Goal: Task Accomplishment & Management: Use online tool/utility

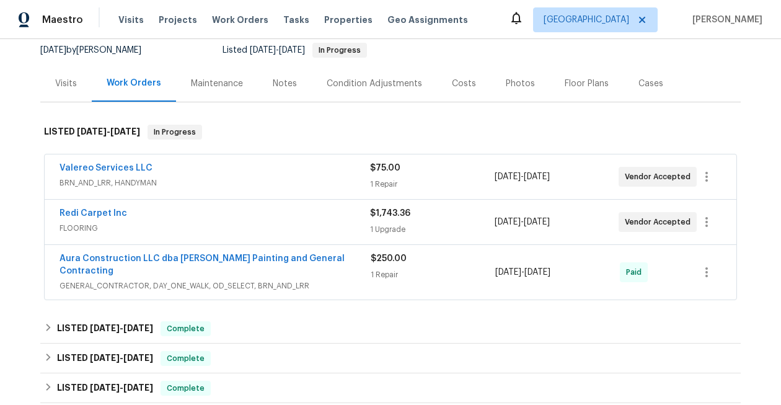
scroll to position [456, 0]
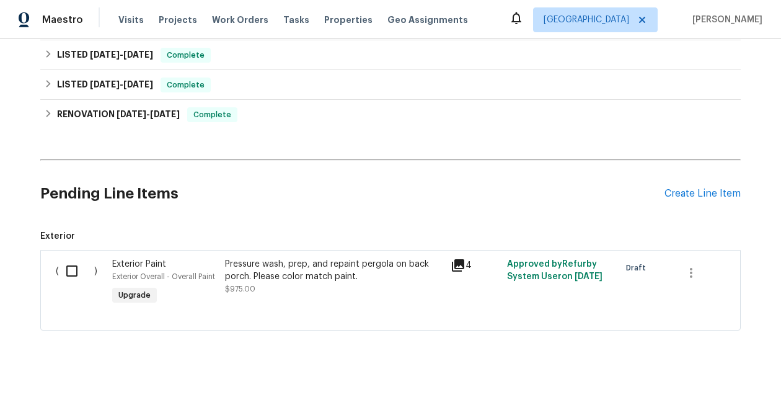
click at [73, 263] on input "checkbox" at bounding box center [76, 271] width 35 height 26
checkbox input "true"
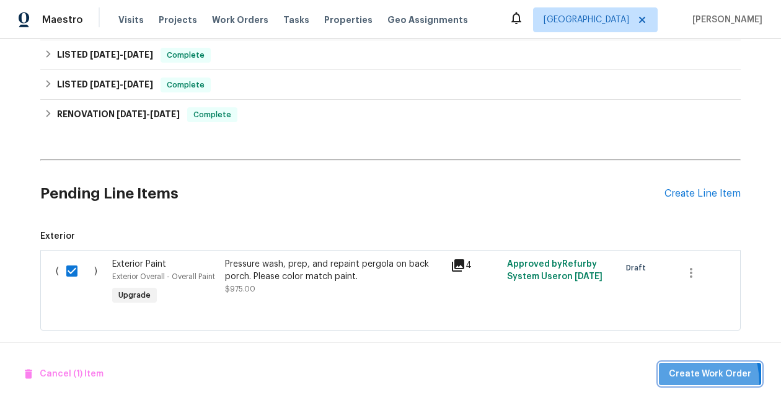
click at [680, 383] on button "Create Work Order" at bounding box center [710, 374] width 102 height 23
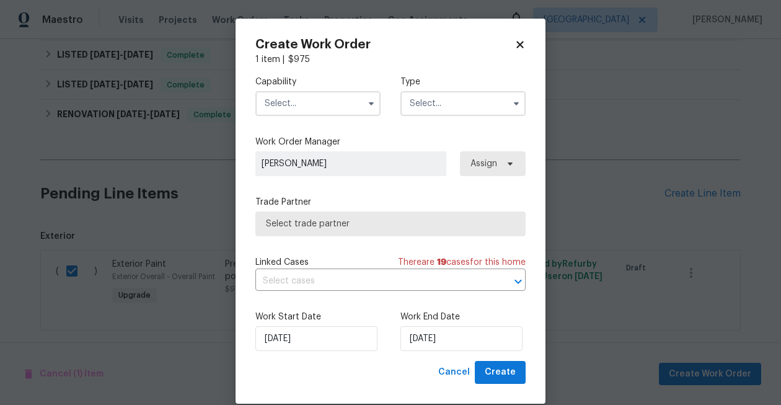
click at [294, 101] on input "text" at bounding box center [317, 103] width 125 height 25
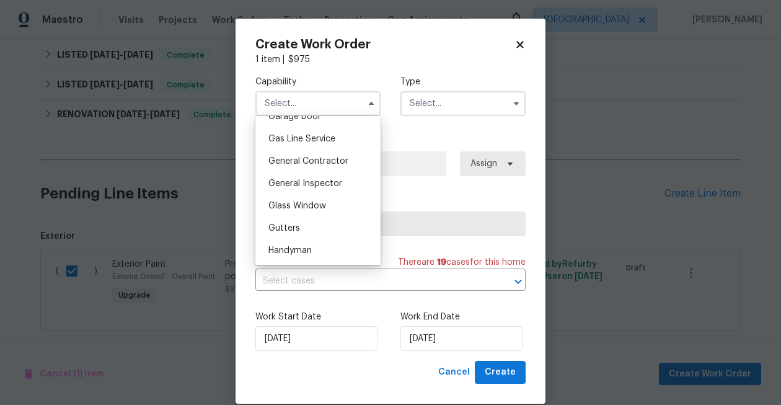
scroll to position [551, 0]
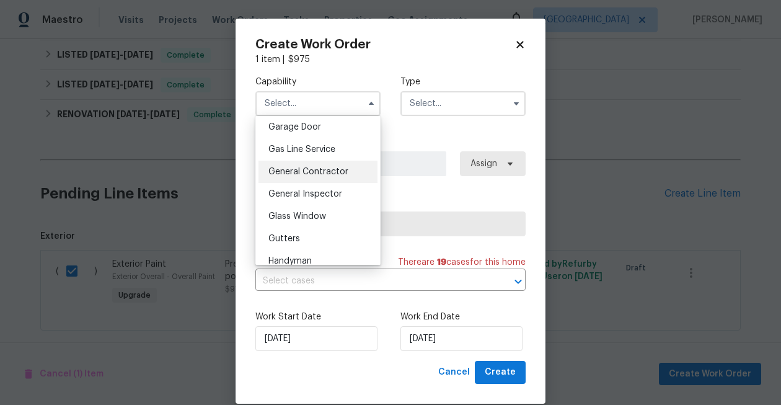
click at [323, 174] on span "General Contractor" at bounding box center [308, 171] width 80 height 9
type input "General Contractor"
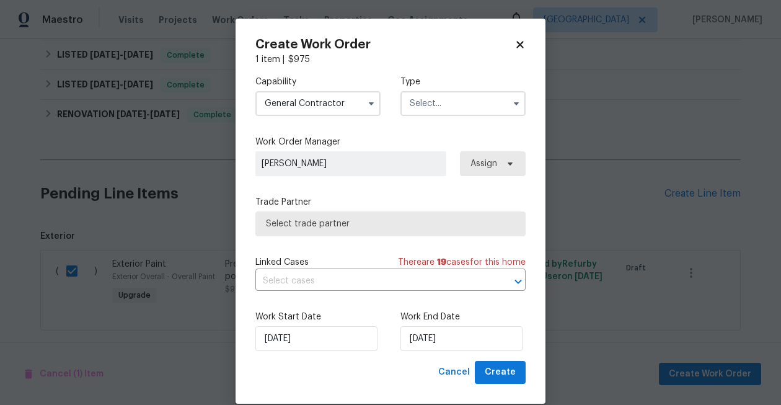
click at [443, 104] on input "text" at bounding box center [463, 103] width 125 height 25
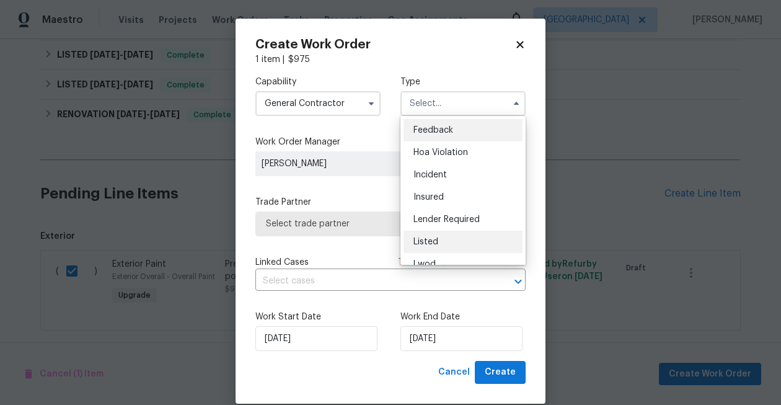
click at [448, 244] on div "Listed" at bounding box center [463, 242] width 119 height 22
type input "Listed"
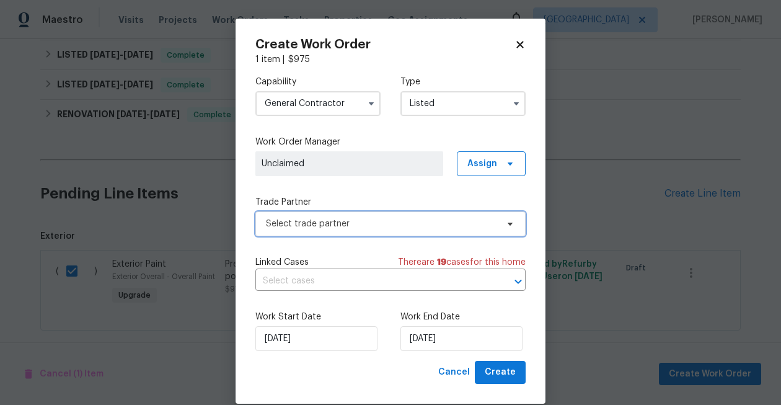
click at [328, 227] on span "Select trade partner" at bounding box center [381, 224] width 231 height 12
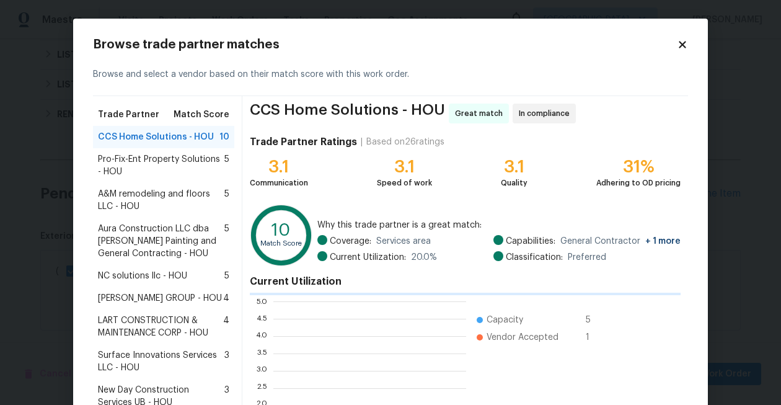
scroll to position [174, 193]
click at [189, 238] on span "Aura Construction LLC dba [PERSON_NAME] Painting and General Contracting - HOU" at bounding box center [161, 241] width 126 height 37
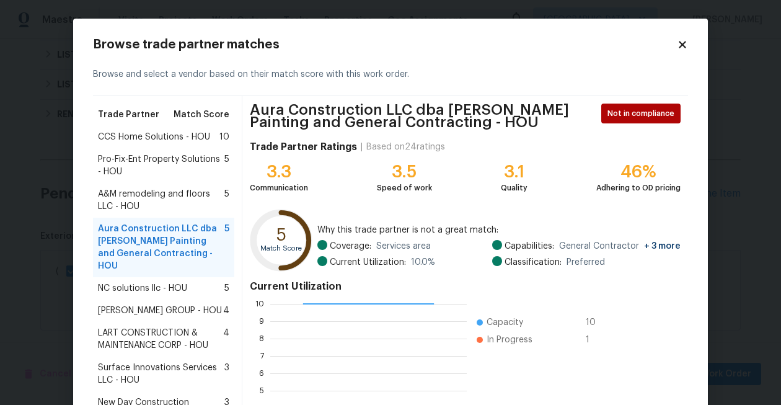
click at [682, 43] on icon at bounding box center [682, 44] width 7 height 7
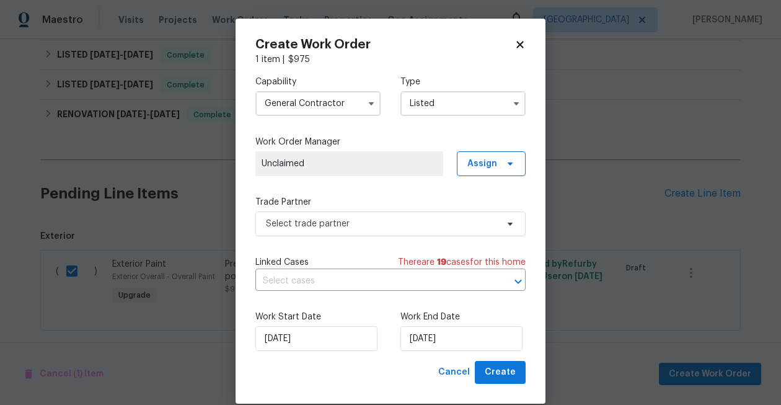
click at [518, 42] on icon at bounding box center [520, 44] width 7 height 7
checkbox input "false"
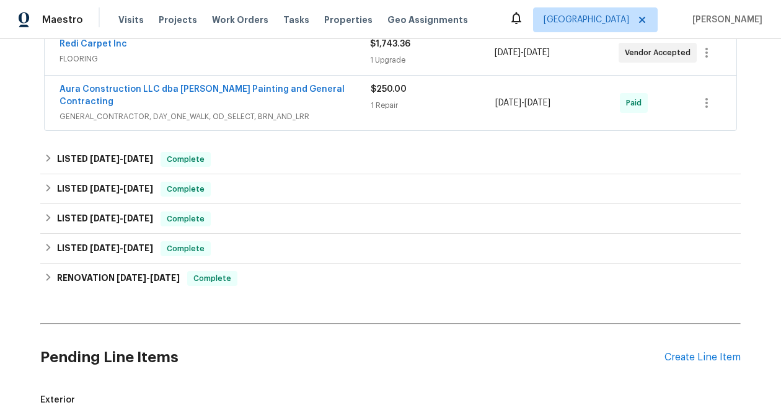
scroll to position [66, 0]
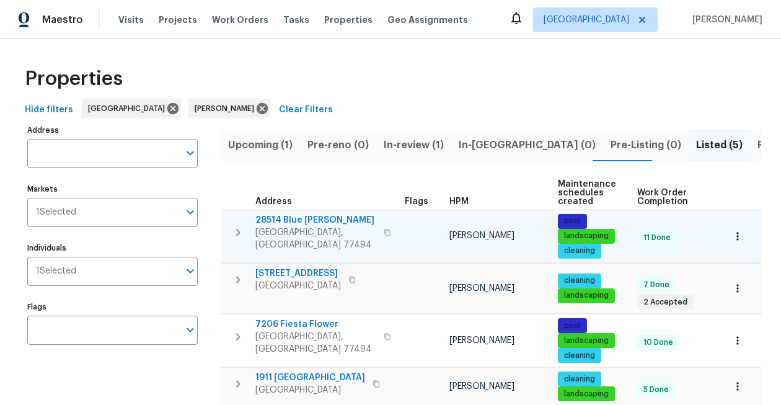
click at [735, 240] on icon "button" at bounding box center [738, 236] width 12 height 12
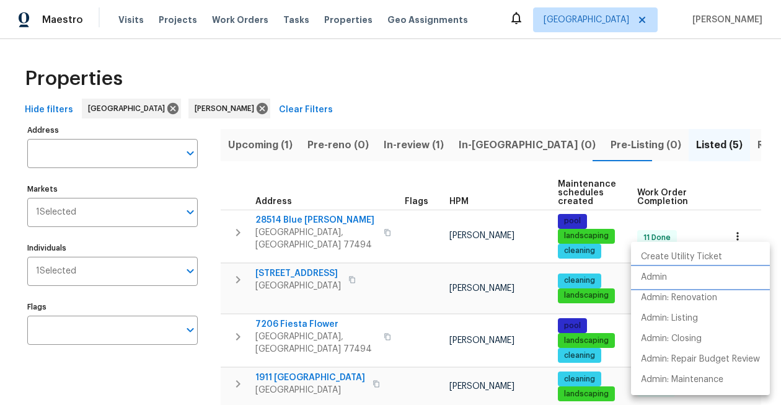
click at [665, 275] on p "Admin" at bounding box center [654, 277] width 26 height 13
